Goal: Understand process/instructions: Learn how to perform a task or action

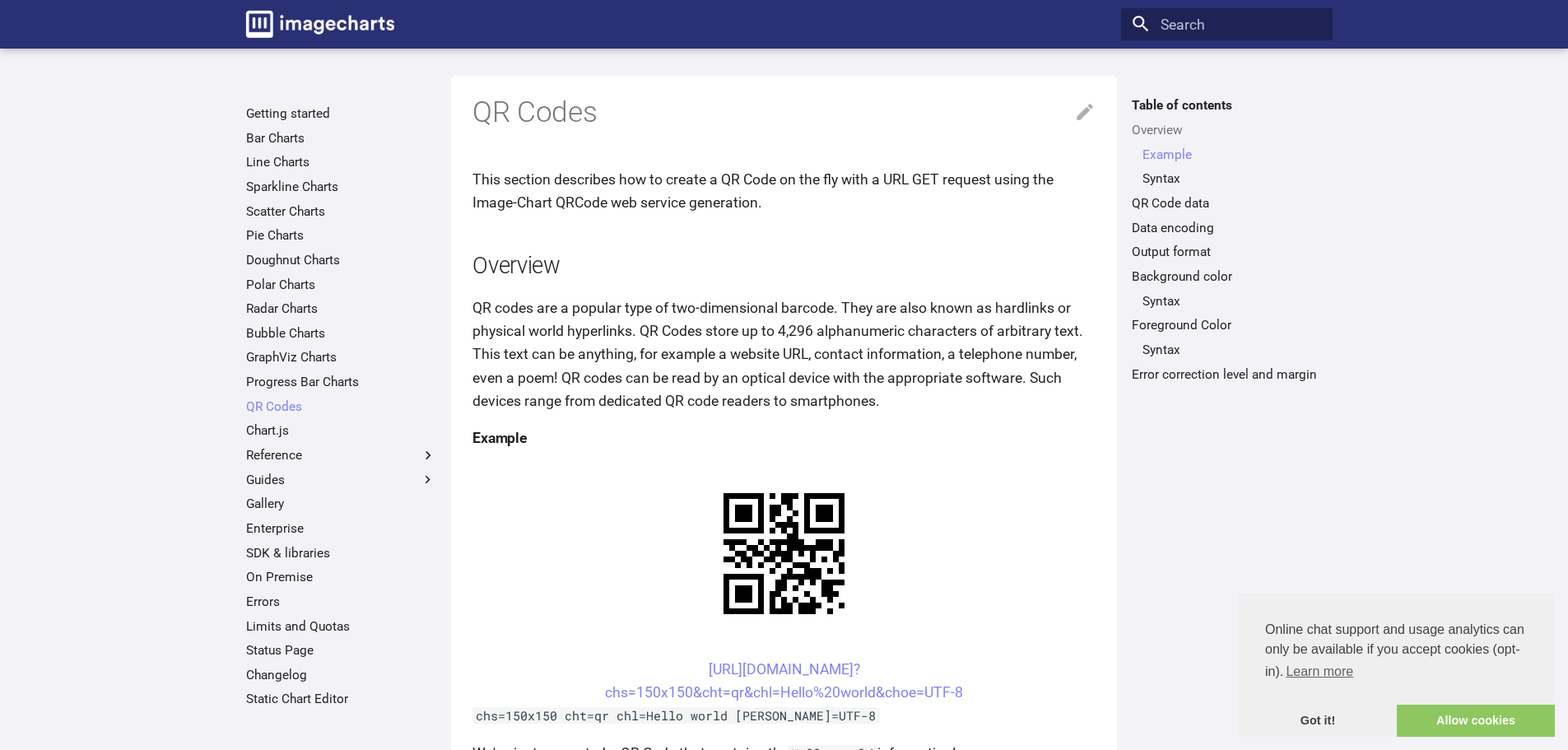
scroll to position [521, 0]
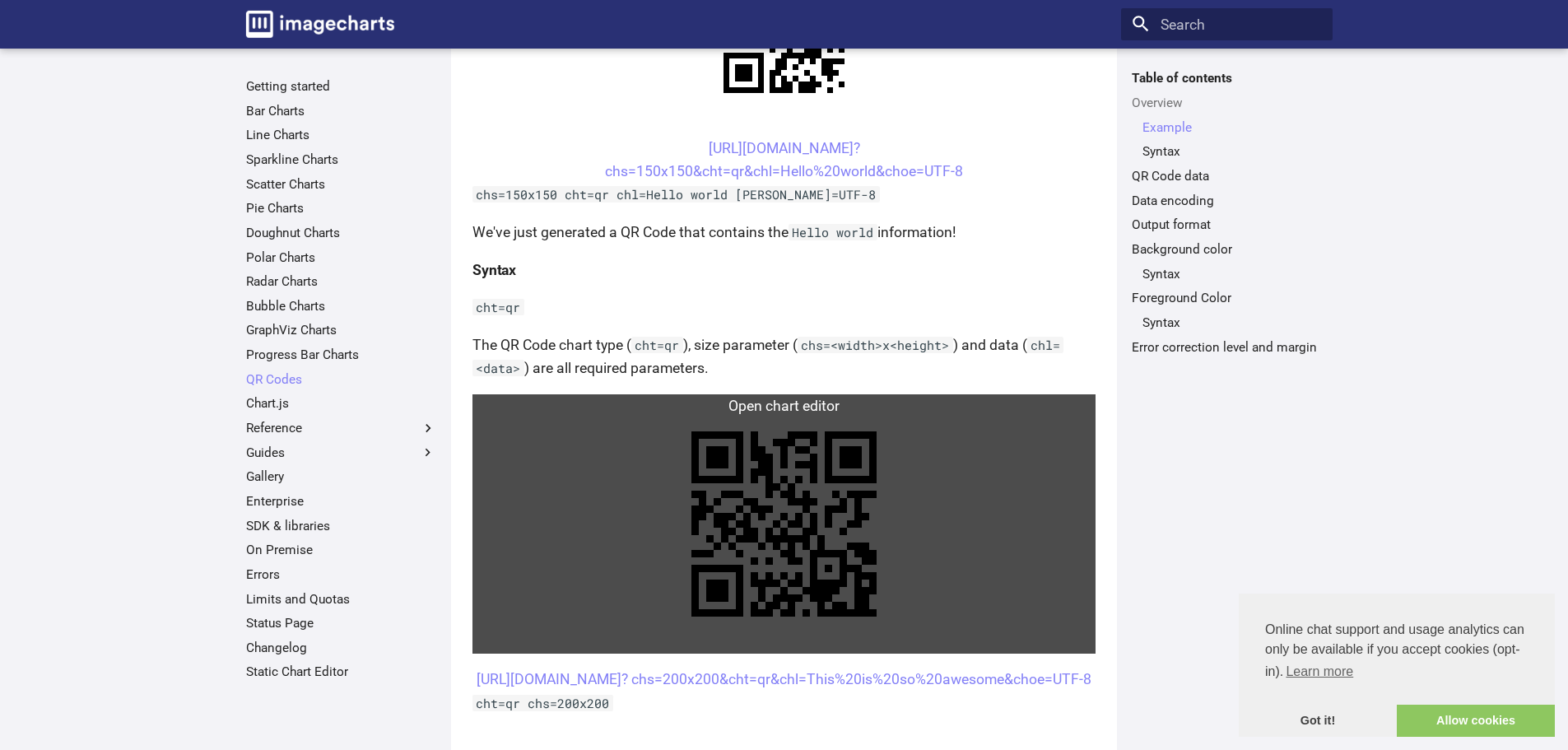
click at [797, 405] on link at bounding box center [784, 523] width 624 height 259
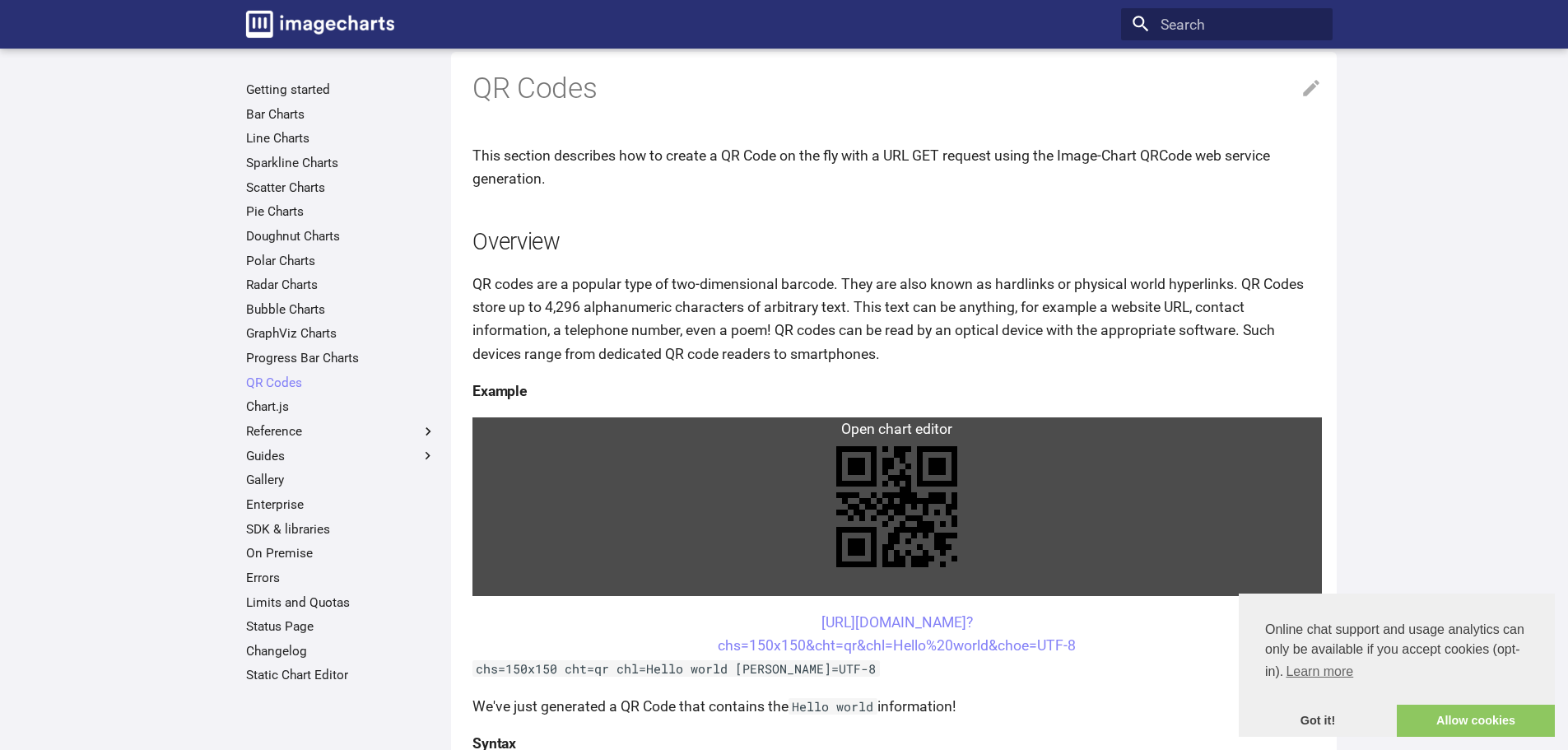
scroll to position [0, 0]
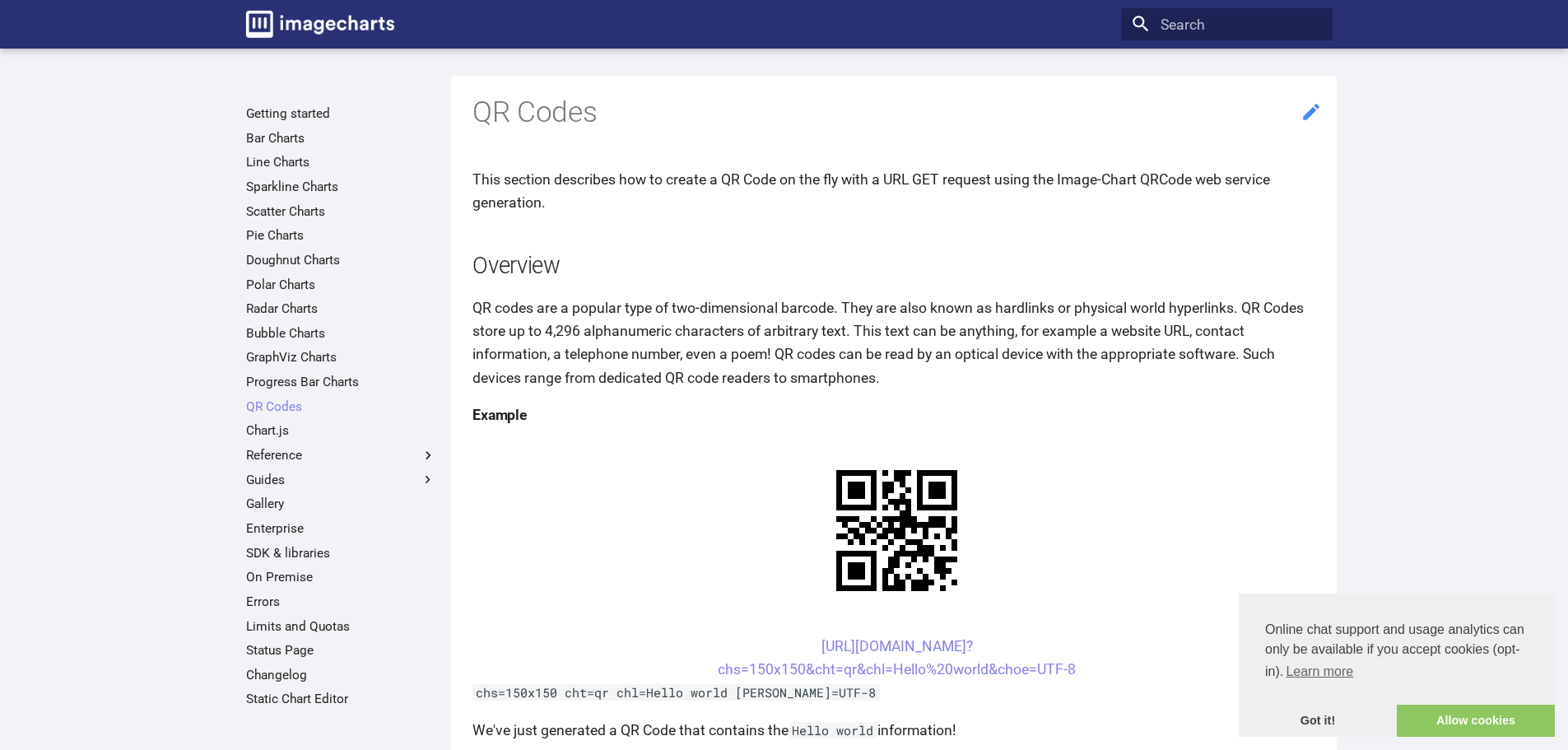
click at [1315, 103] on icon at bounding box center [1311, 111] width 22 height 22
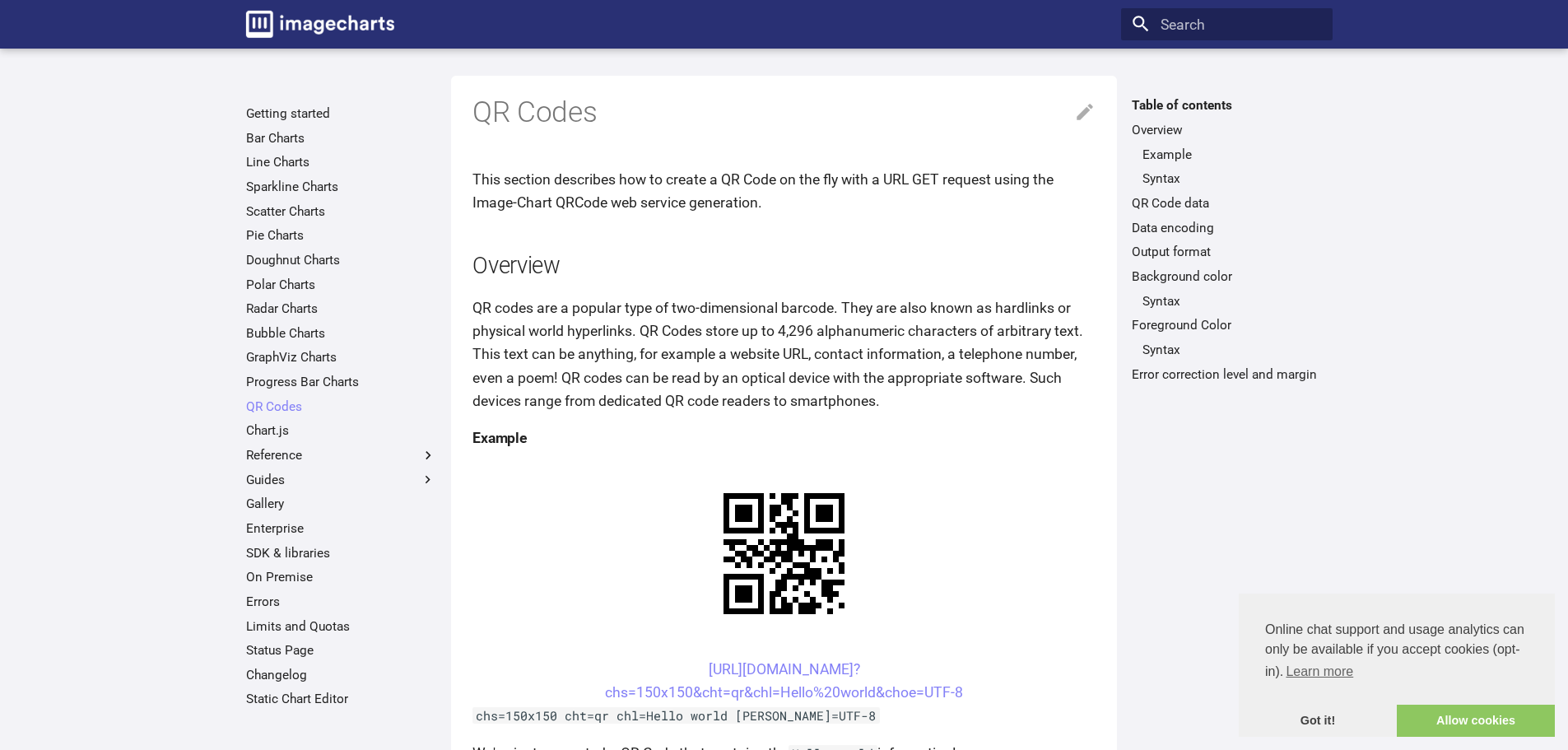
click at [515, 432] on h4 "Example" at bounding box center [784, 437] width 624 height 23
click at [757, 678] on center "https://image-charts.com/chart? chs=150x150&cht=qr&chl=Hello%20world&choe=UTF-8" at bounding box center [784, 680] width 624 height 46
click at [756, 668] on link "https://image-charts.com/chart? chs=150x150&cht=qr&chl=Hello%20world&choe=UTF-8" at bounding box center [784, 680] width 358 height 40
click at [1089, 117] on icon at bounding box center [1085, 111] width 22 height 22
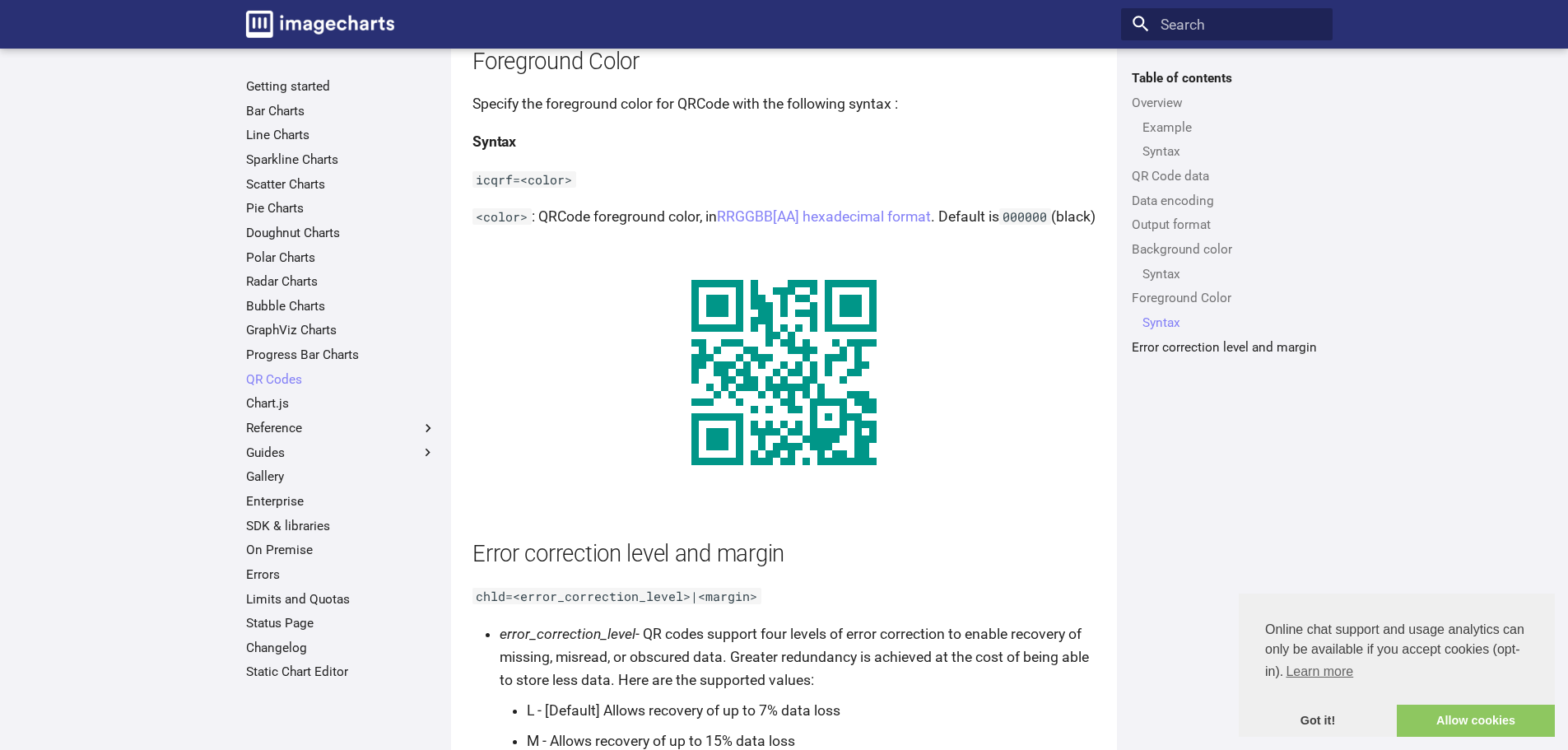
scroll to position [3013, 0]
